Goal: Task Accomplishment & Management: Use online tool/utility

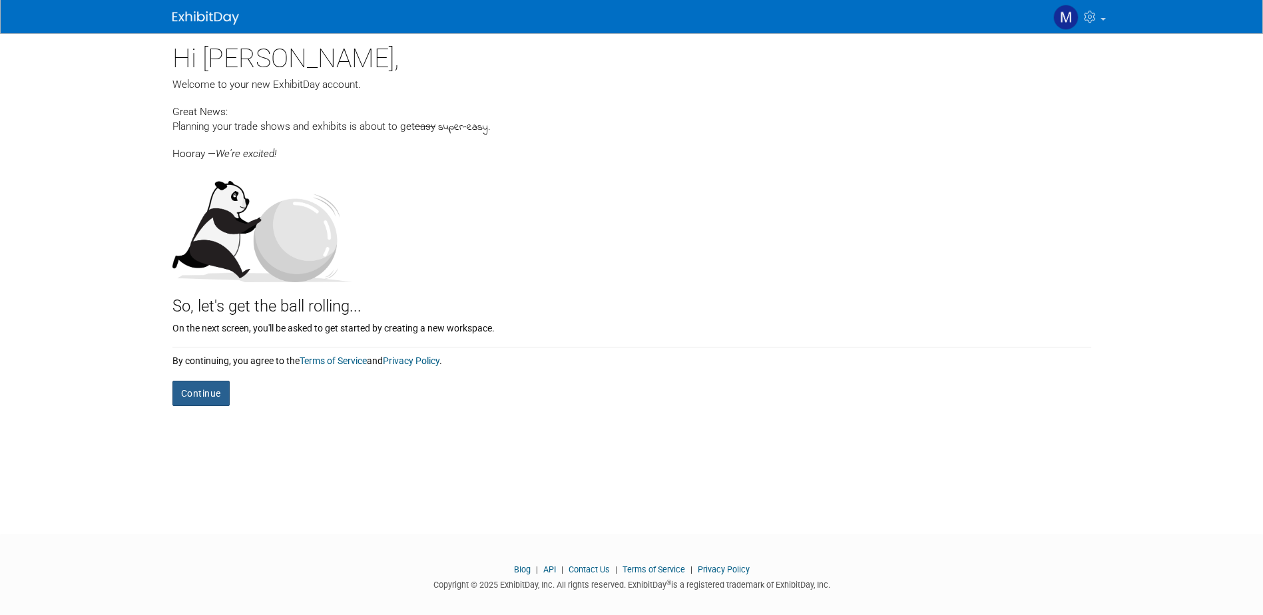
click at [210, 391] on button "Continue" at bounding box center [200, 393] width 57 height 25
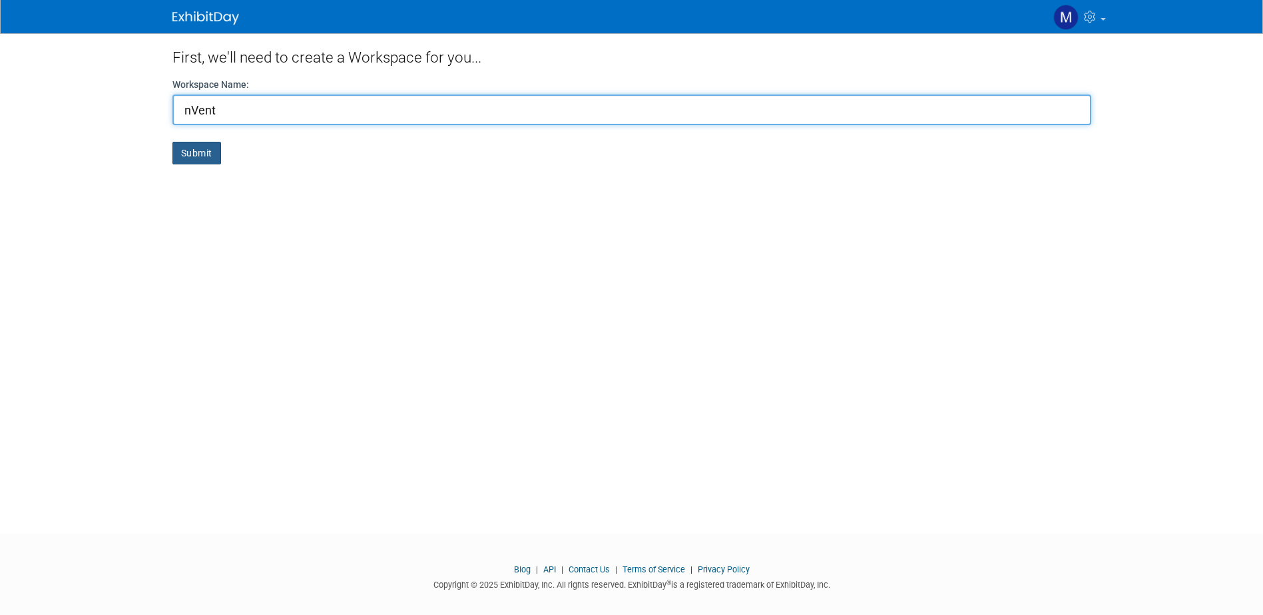
type input "nVent"
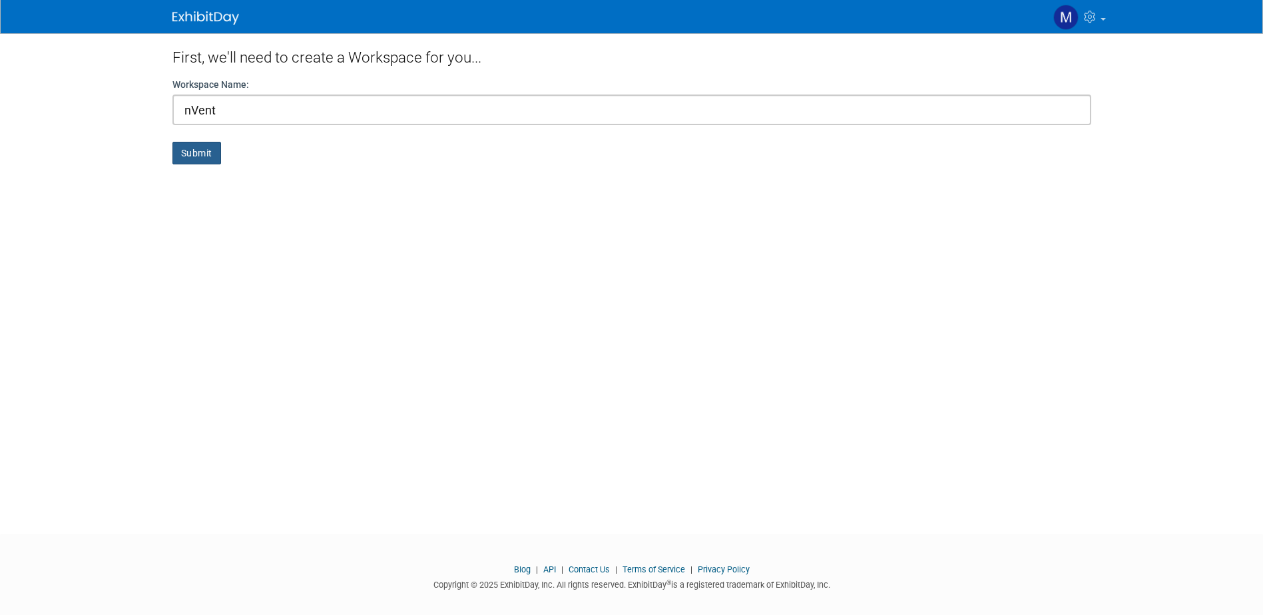
click at [215, 157] on button "Submit" at bounding box center [196, 153] width 49 height 23
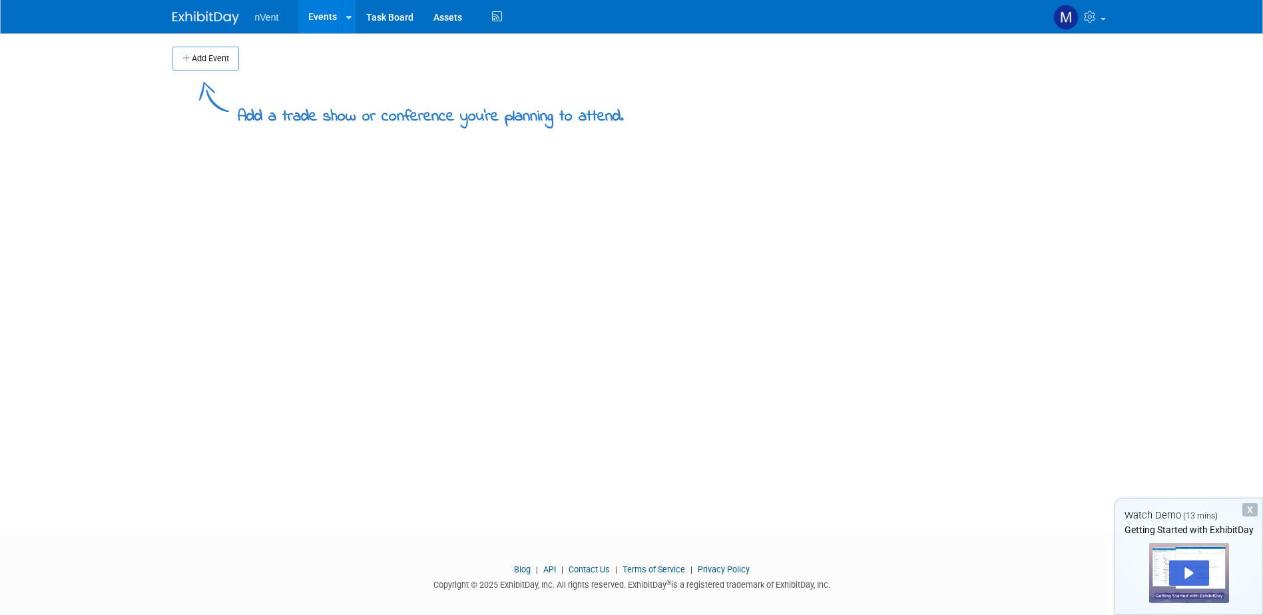
click at [1244, 508] on div "X" at bounding box center [1250, 509] width 15 height 13
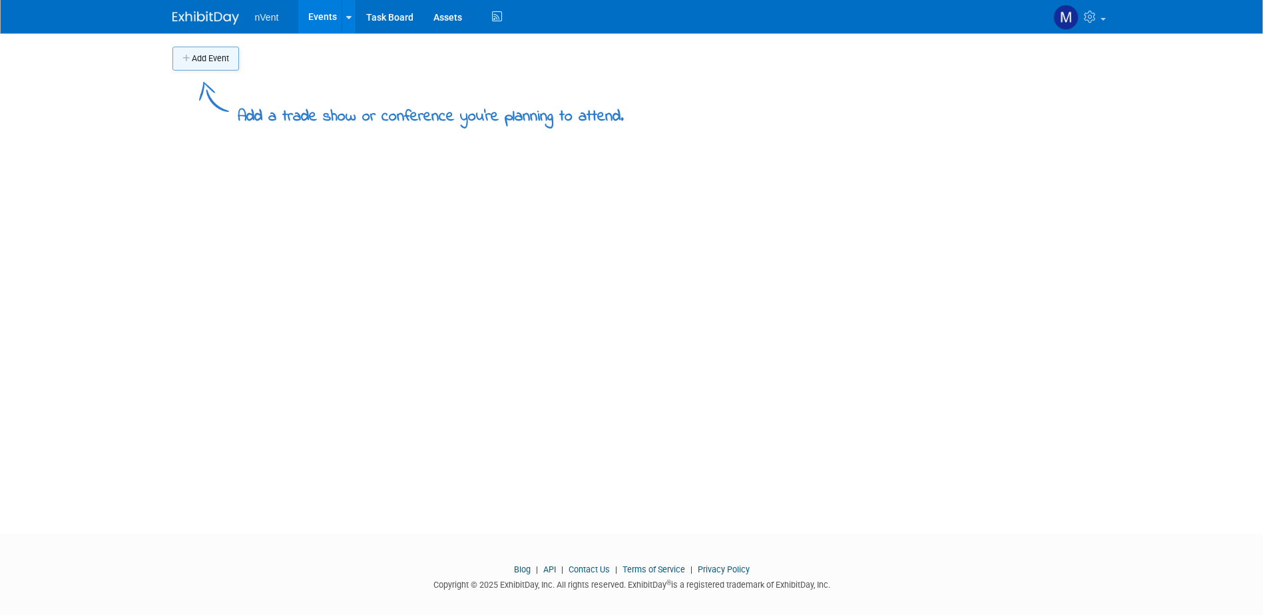
click at [202, 59] on button "Add Event" at bounding box center [205, 59] width 67 height 24
